Goal: Navigation & Orientation: Find specific page/section

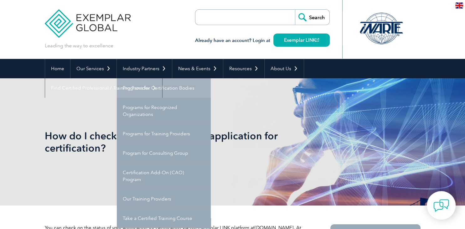
click at [164, 90] on link "Programs for Certification Bodies" at bounding box center [164, 87] width 94 height 19
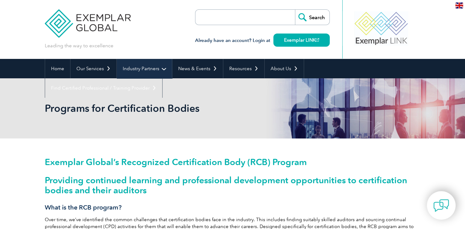
click at [164, 66] on link "Industry Partners" at bounding box center [144, 68] width 55 height 19
click at [159, 69] on link "Industry Partners" at bounding box center [144, 68] width 55 height 19
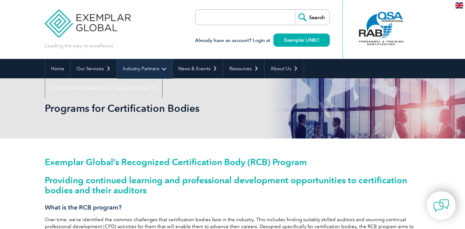
click at [166, 67] on link "Industry Partners" at bounding box center [144, 68] width 55 height 19
click at [162, 70] on link "Industry Partners" at bounding box center [144, 68] width 55 height 19
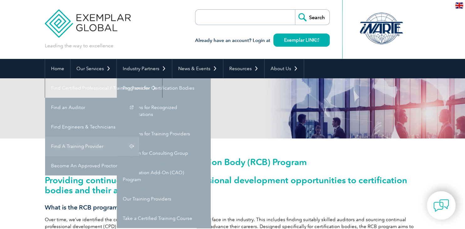
click at [139, 137] on link "Find A Training Provider" at bounding box center [92, 146] width 94 height 19
